Goal: Check status

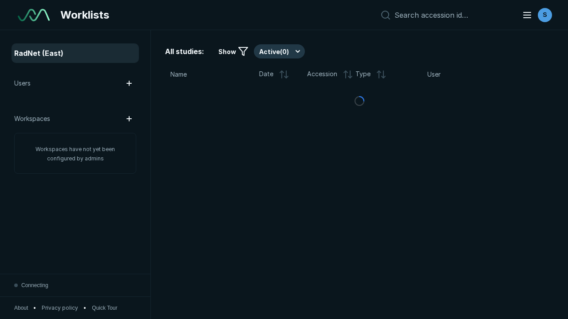
scroll to position [2423, 3695]
